Goal: Register for event/course

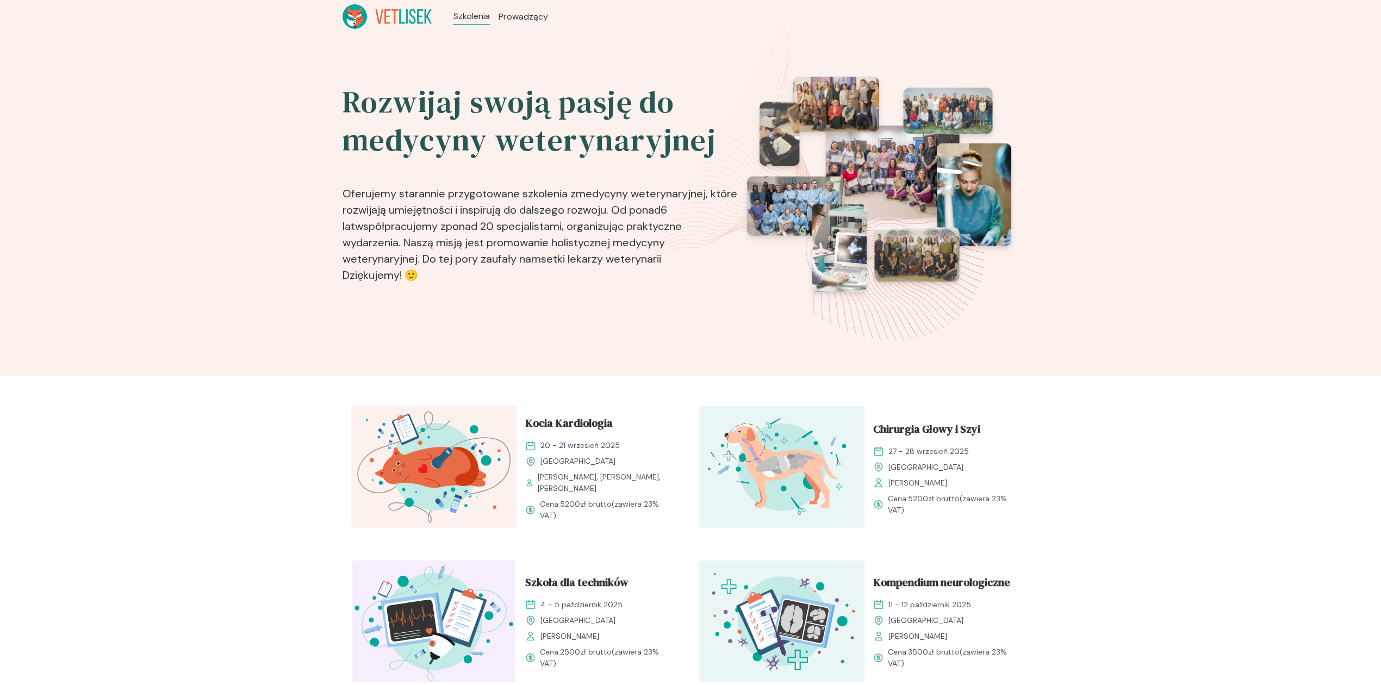
click at [554, 580] on span "Szkoła dla techników" at bounding box center [576, 584] width 103 height 21
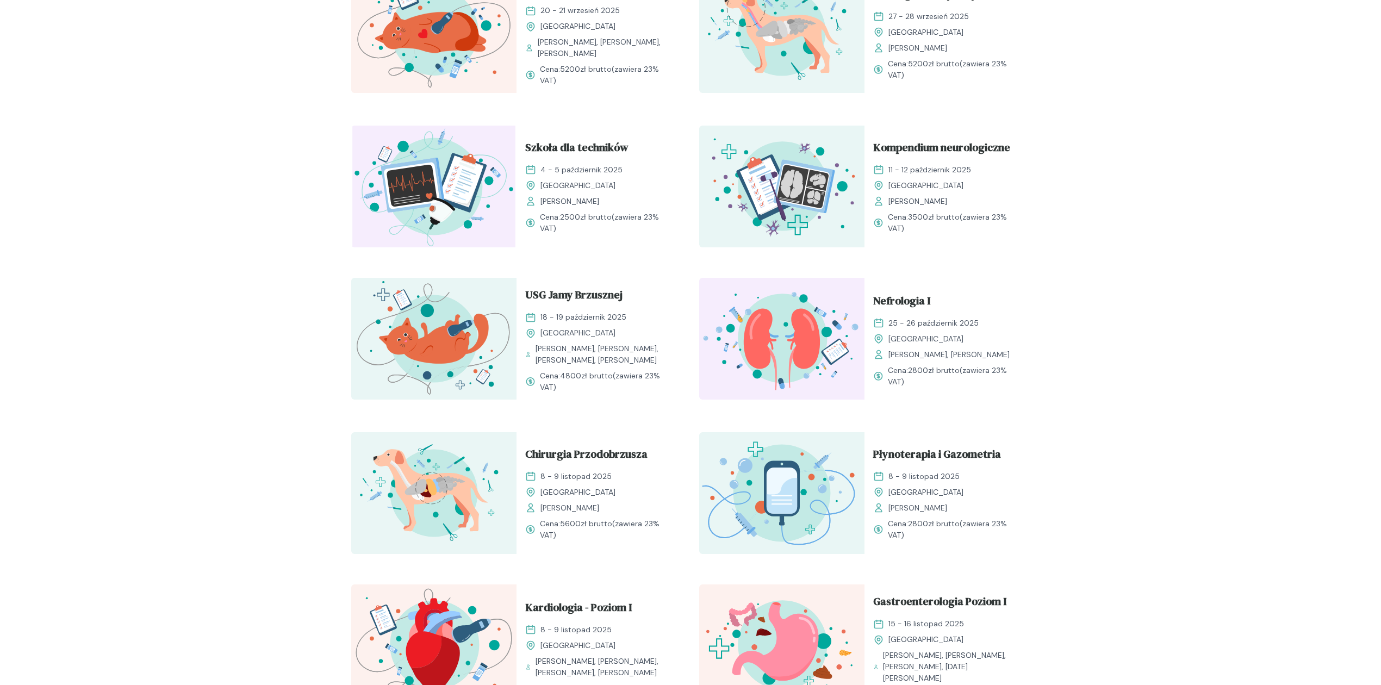
scroll to position [507, 0]
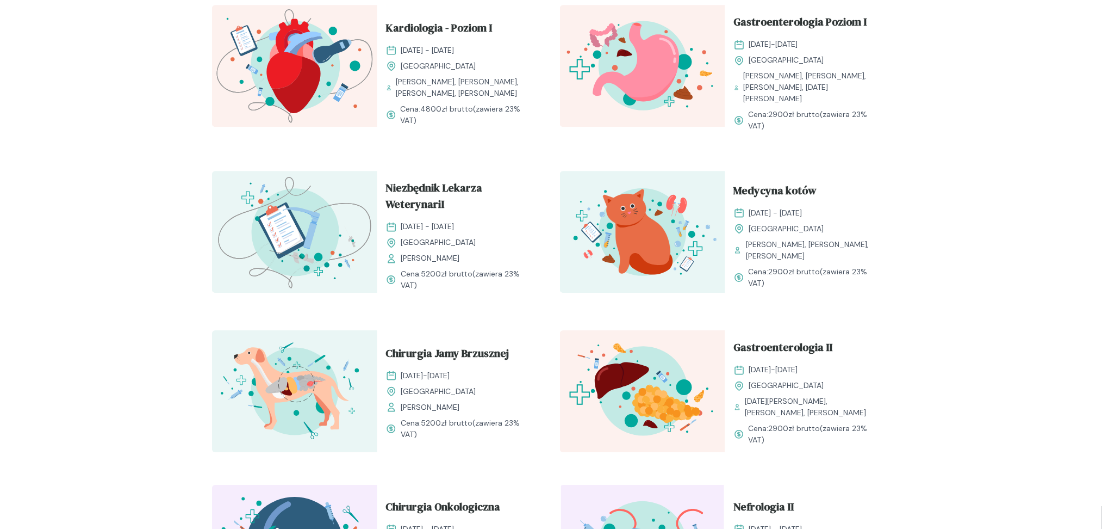
scroll to position [1232, 0]
